Goal: Task Accomplishment & Management: Complete application form

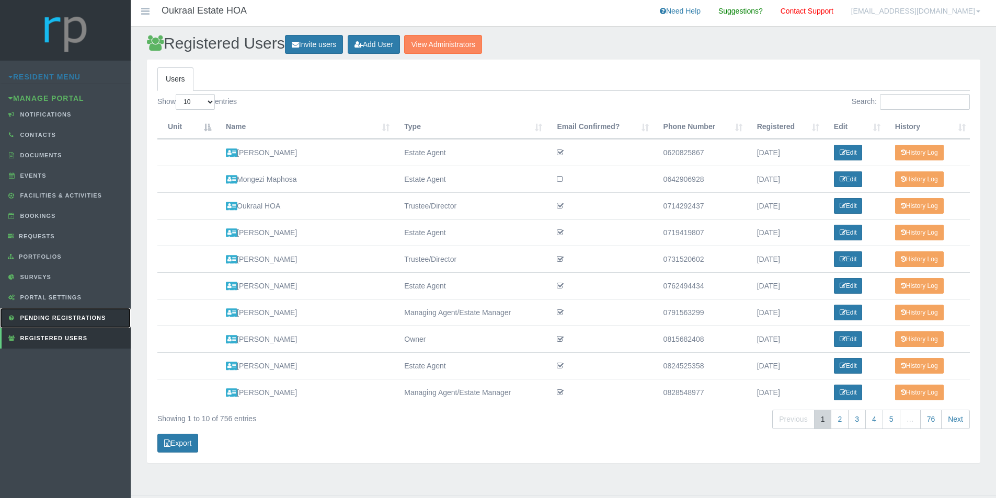
click at [75, 317] on span "Pending Registrations" at bounding box center [62, 318] width 88 height 6
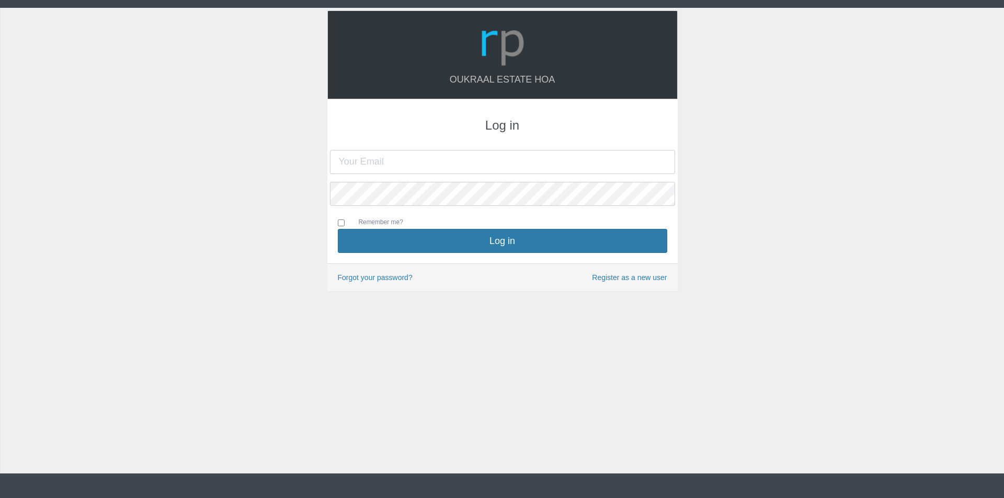
click at [485, 162] on input "text" at bounding box center [502, 162] width 345 height 24
type input "oukraalhoa@gmail.com"
click at [338, 229] on button "Log in" at bounding box center [502, 241] width 329 height 24
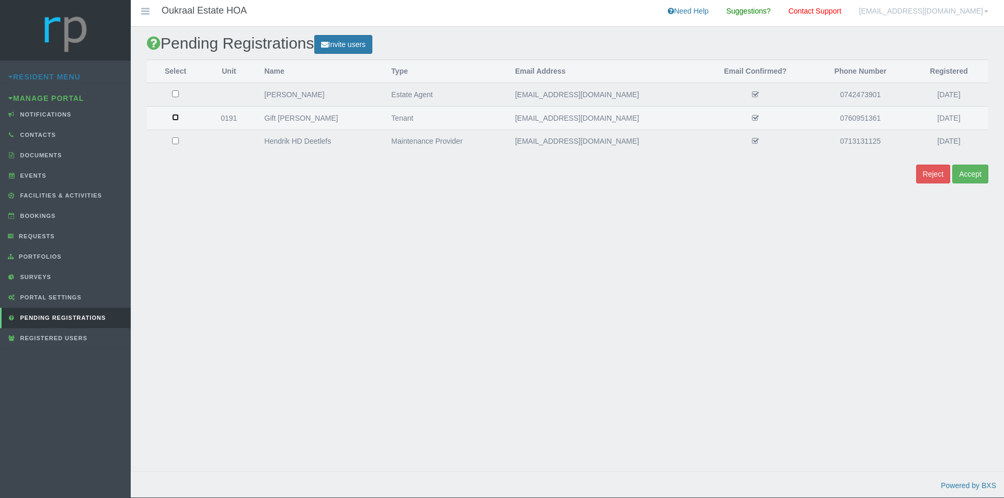
click at [176, 118] on input "checkbox" at bounding box center [175, 117] width 7 height 7
checkbox input "true"
click at [976, 173] on button "Accept" at bounding box center [970, 174] width 36 height 19
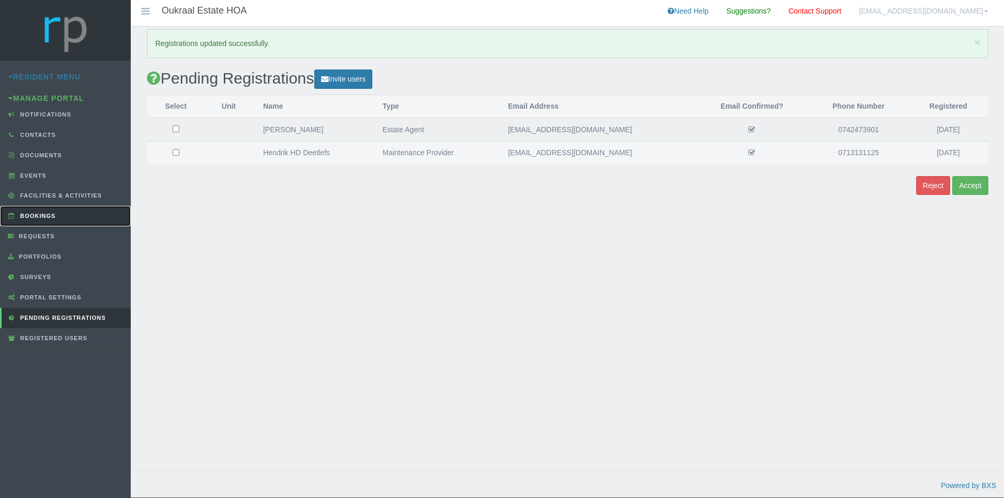
click at [65, 220] on link "Bookings" at bounding box center [65, 216] width 131 height 20
click at [33, 238] on span "Requests" at bounding box center [35, 236] width 39 height 6
